Goal: Find specific page/section: Find specific page/section

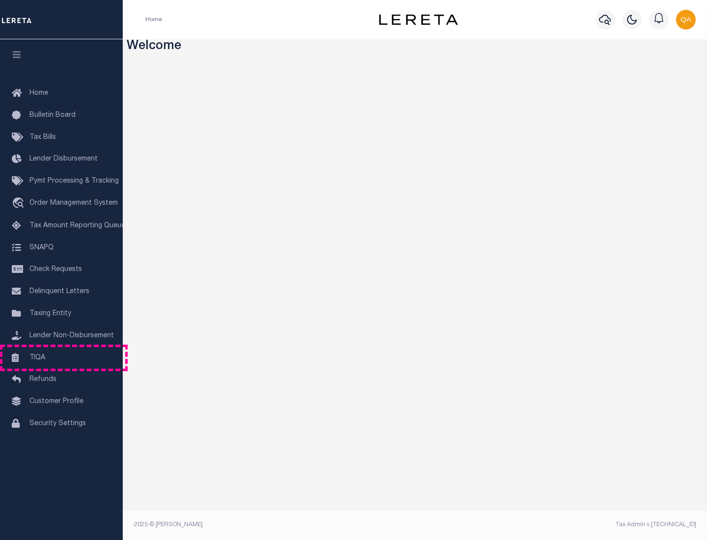
click at [61, 357] on link "TIQA" at bounding box center [61, 358] width 123 height 22
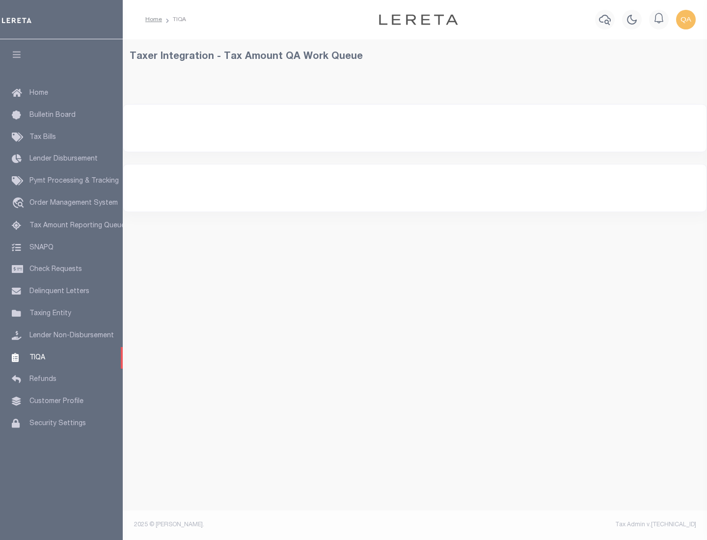
select select "200"
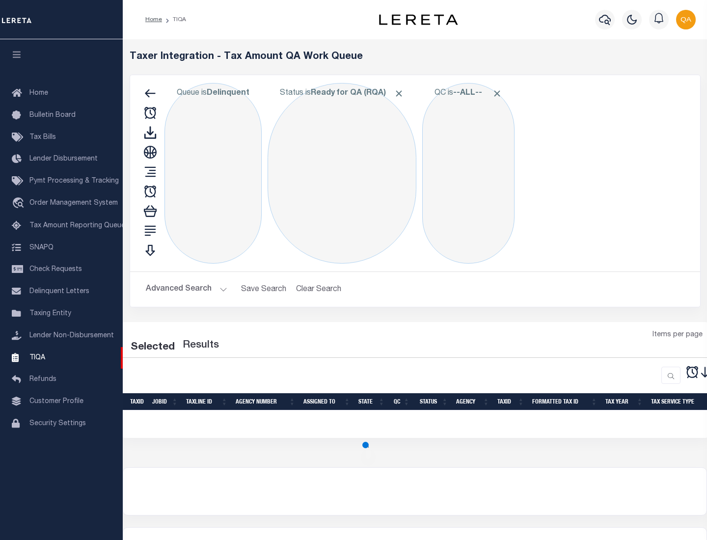
select select "200"
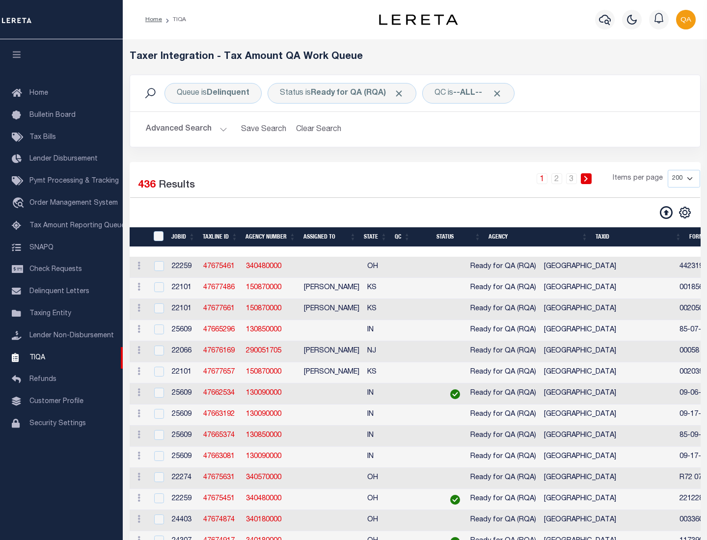
click at [402, 93] on span "Click to Remove" at bounding box center [398, 93] width 10 height 10
